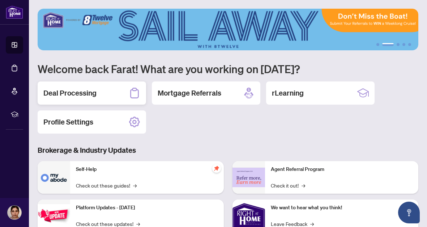
click at [87, 95] on h2 "Deal Processing" at bounding box center [69, 93] width 53 height 10
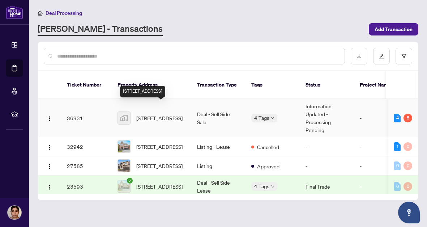
click at [158, 114] on span "[STREET_ADDRESS]" at bounding box center [159, 118] width 46 height 8
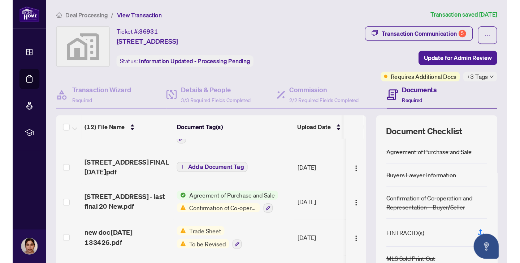
scroll to position [81, 0]
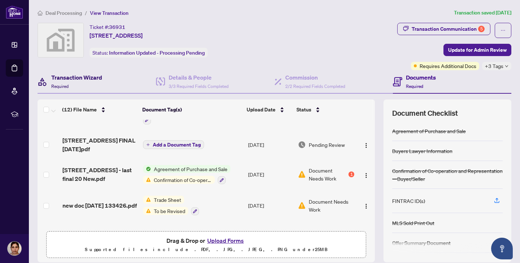
click at [86, 77] on h4 "Transaction Wizard" at bounding box center [76, 77] width 51 height 9
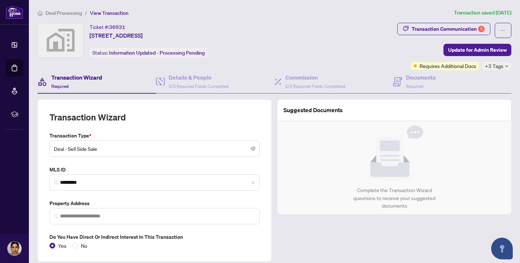
type input "**********"
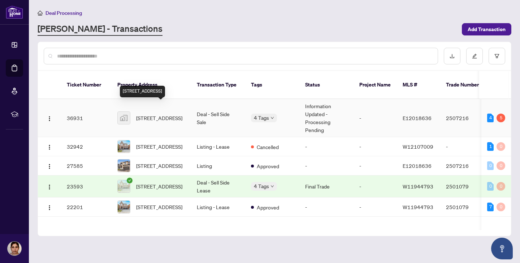
click at [162, 114] on span "[STREET_ADDRESS]" at bounding box center [159, 118] width 46 height 8
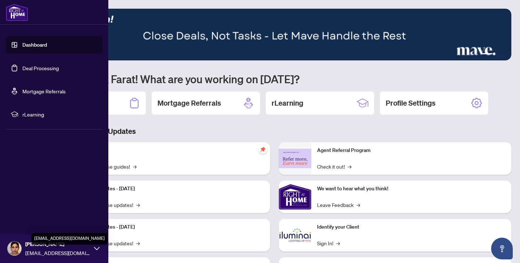
click at [39, 226] on span "[EMAIL_ADDRESS][DOMAIN_NAME]" at bounding box center [57, 253] width 65 height 8
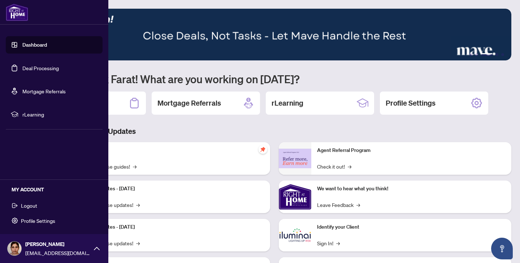
click at [32, 206] on span "Logout" at bounding box center [29, 205] width 16 height 12
